Goal: Task Accomplishment & Management: Complete application form

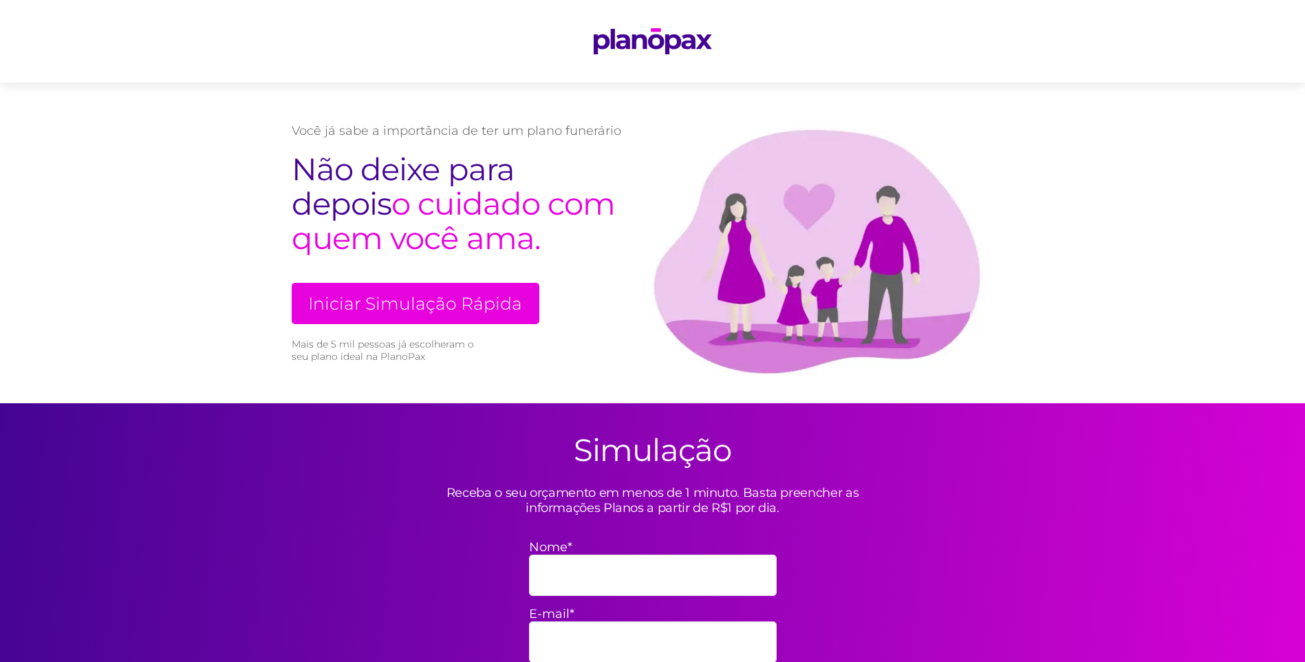
scroll to position [69, 0]
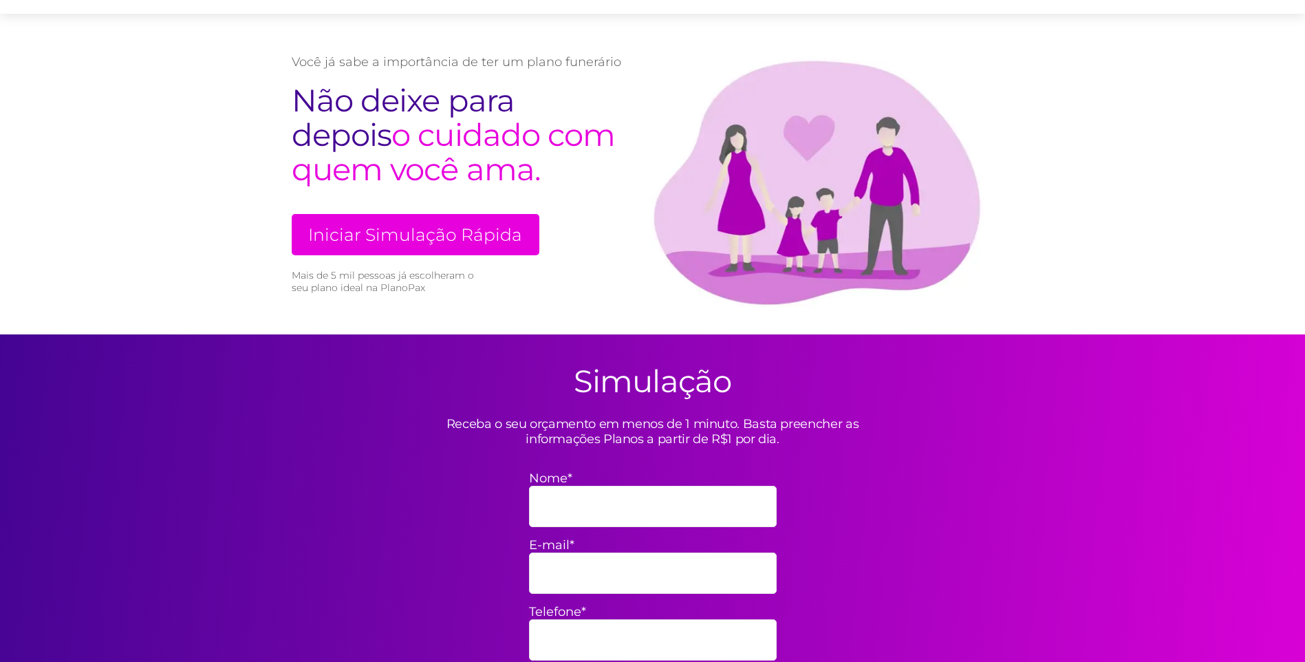
click at [557, 499] on input "Nome*" at bounding box center [653, 506] width 248 height 41
type input "[PERSON_NAME]"
type input "[EMAIL_ADDRESS][DOMAIN_NAME]"
type input "38988362055"
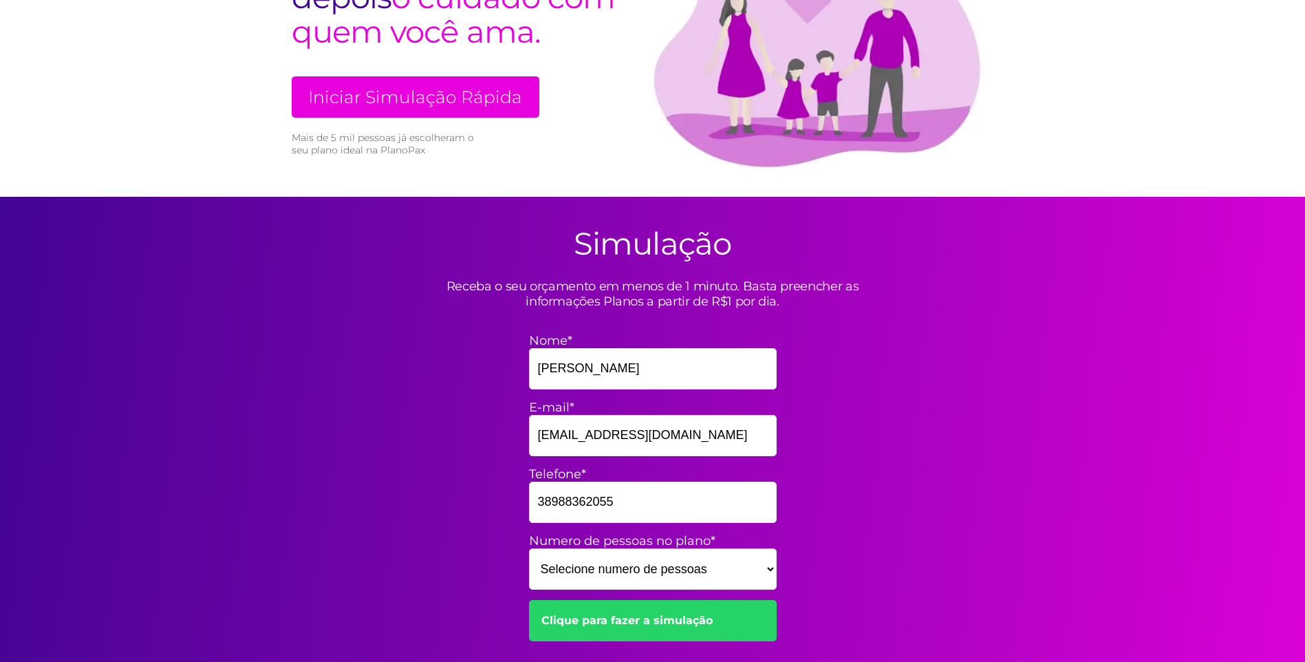
click at [773, 568] on select "Selecione numero de pessoas 1 2 3 4 5 6 7 8 9 10 11 12 13 14 15" at bounding box center [653, 568] width 248 height 41
select select "2"
click at [529, 548] on select "Selecione numero de pessoas 1 2 3 4 5 6 7 8 9 10 11 12 13 14 15" at bounding box center [653, 568] width 248 height 41
click at [632, 624] on link "Clique para fazer a simulação" at bounding box center [653, 620] width 248 height 41
